Goal: Task Accomplishment & Management: Manage account settings

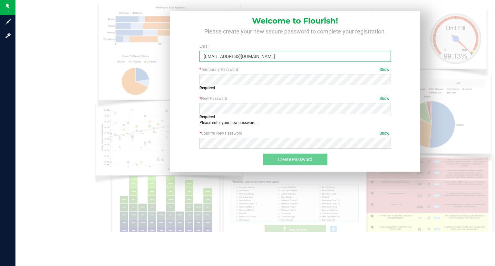
drag, startPoint x: 228, startPoint y: 85, endPoint x: 293, endPoint y: 59, distance: 70.4
click at [292, 52] on input "jayraider19@gmail.com" at bounding box center [294, 56] width 191 height 11
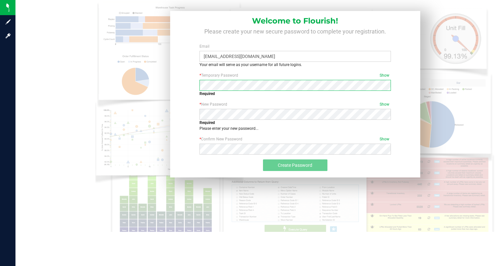
click at [329, 85] on div "* Temporary Password Show Required" at bounding box center [294, 84] width 201 height 24
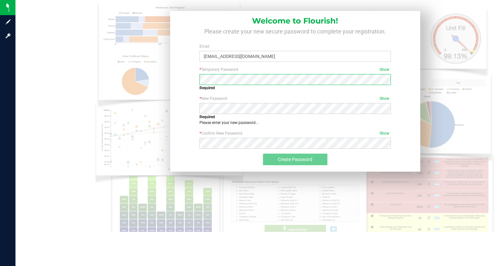
click at [159, 85] on div "Welcome to Flourish! Please create your new secure password to complete your re…" at bounding box center [294, 116] width 399 height 232
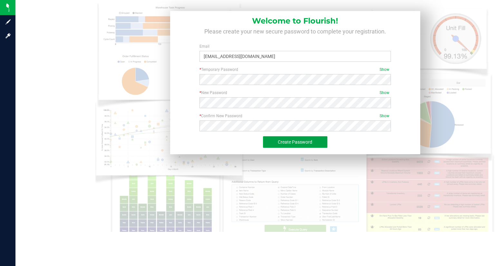
click at [319, 140] on button "Create Password" at bounding box center [295, 142] width 64 height 12
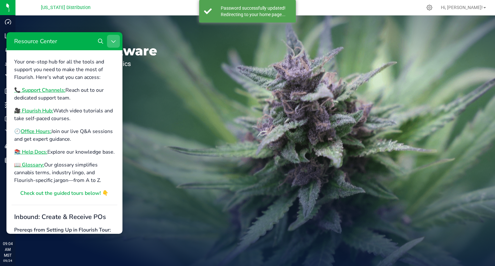
click at [113, 40] on icon "Close Resource Center" at bounding box center [113, 41] width 5 height 5
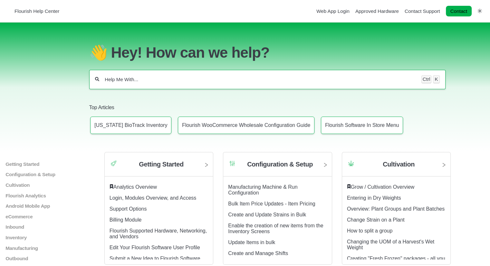
click at [464, 42] on section "👋 Hey! How can we help? Ctrl K Top Articles [US_STATE] BioTrack Inventory Flour…" at bounding box center [245, 87] width 490 height 129
